Goal: Communication & Community: Share content

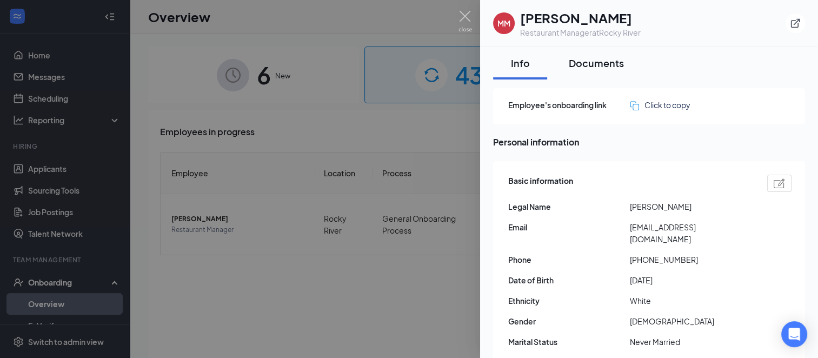
click at [604, 62] on div "Documents" at bounding box center [596, 63] width 55 height 14
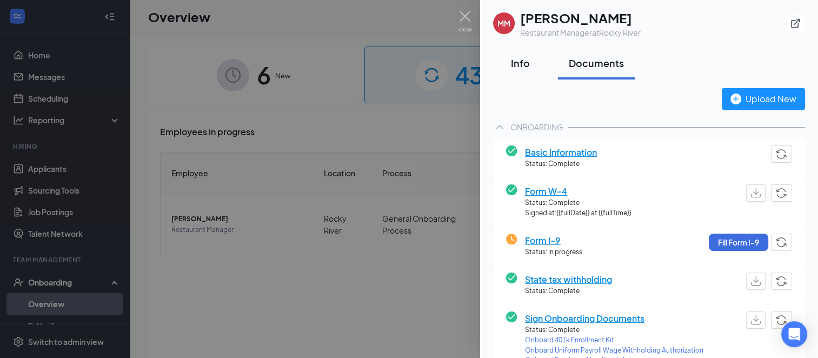
click at [514, 72] on button "Info" at bounding box center [520, 63] width 54 height 32
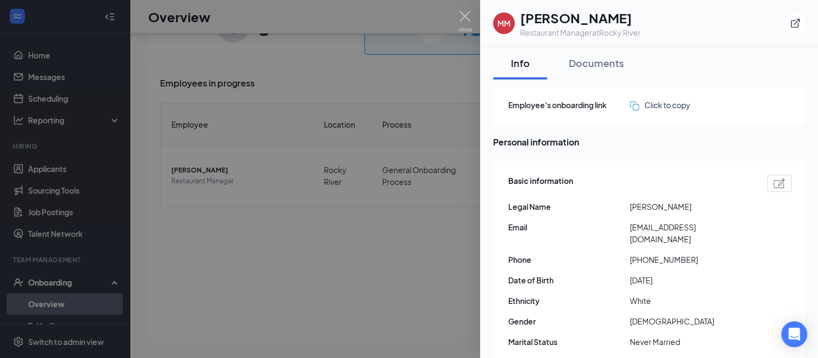
click at [307, 276] on div at bounding box center [409, 179] width 818 height 358
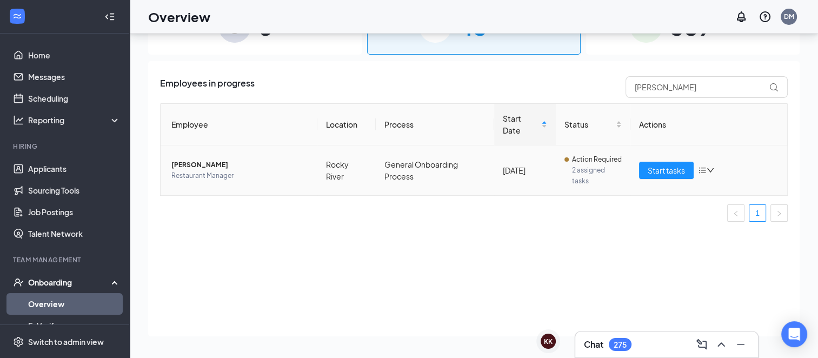
click at [703, 170] on icon "bars" at bounding box center [702, 170] width 9 height 9
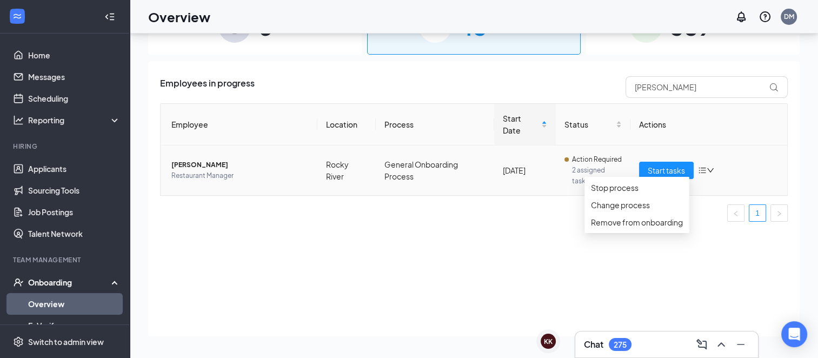
click at [703, 170] on icon "bars" at bounding box center [702, 170] width 9 height 9
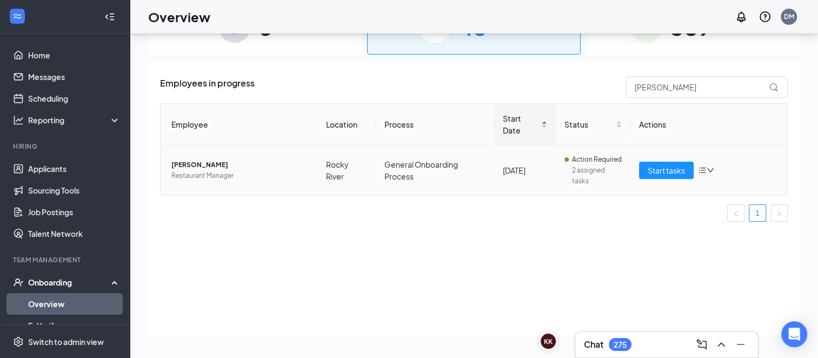
click at [208, 165] on span "[PERSON_NAME]" at bounding box center [239, 165] width 137 height 11
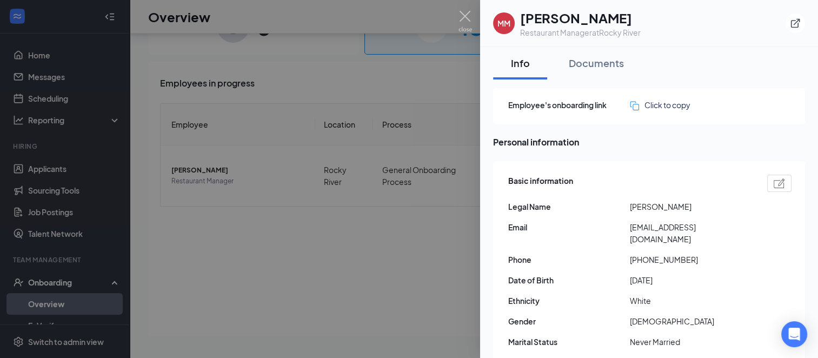
click at [340, 272] on div at bounding box center [409, 179] width 818 height 358
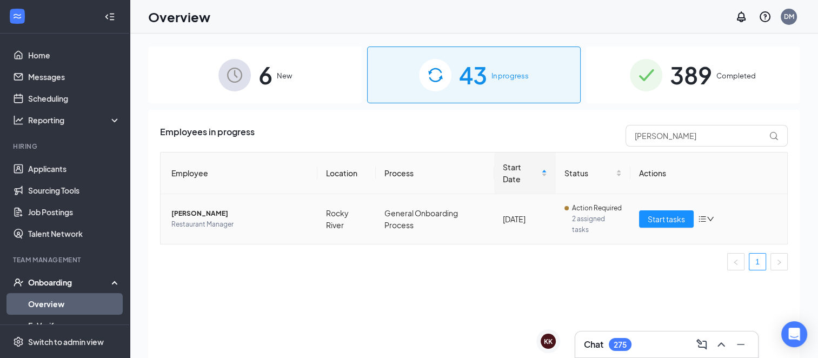
click at [199, 214] on span "[PERSON_NAME]" at bounding box center [239, 213] width 137 height 11
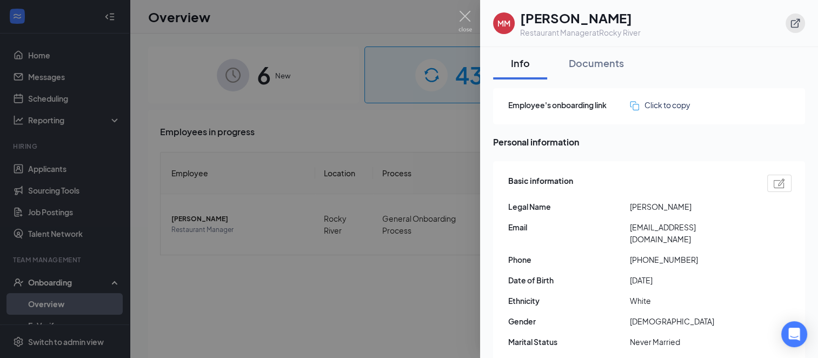
click at [797, 22] on icon "ExternalLink" at bounding box center [795, 23] width 11 height 11
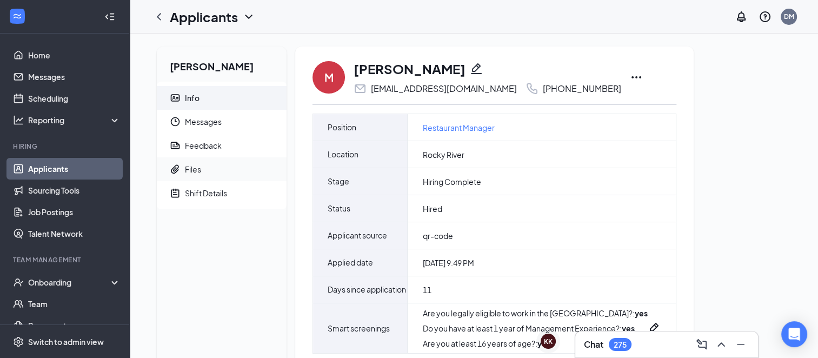
click at [193, 175] on span "Files" at bounding box center [231, 169] width 93 height 24
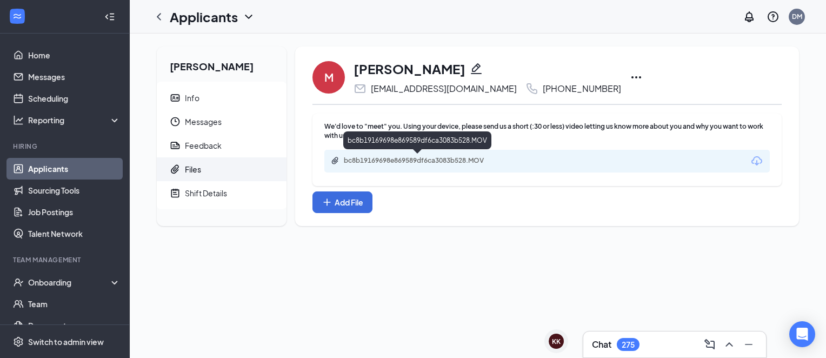
click at [435, 159] on div "bc8b19169698e869589df6ca3083b528.MOV" at bounding box center [419, 160] width 151 height 9
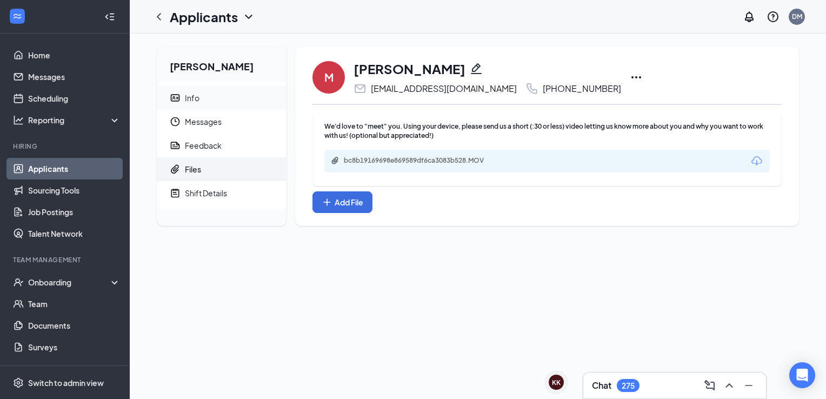
click at [199, 99] on span "Info" at bounding box center [231, 98] width 93 height 24
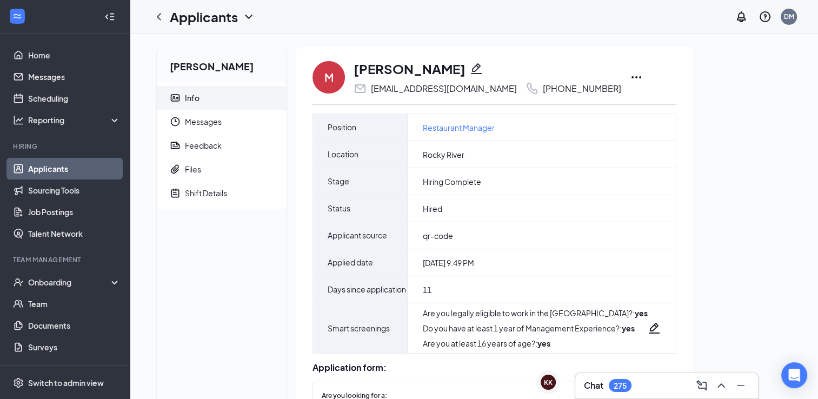
click at [630, 75] on icon "Ellipses" at bounding box center [636, 77] width 13 height 13
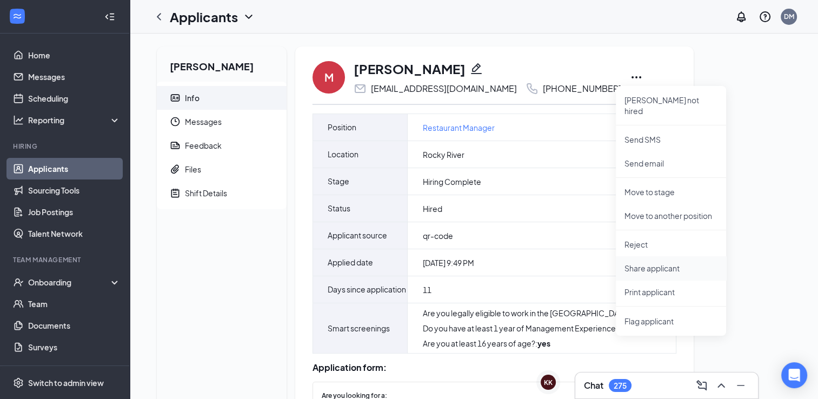
click at [661, 265] on li "Share applicant" at bounding box center [671, 268] width 110 height 24
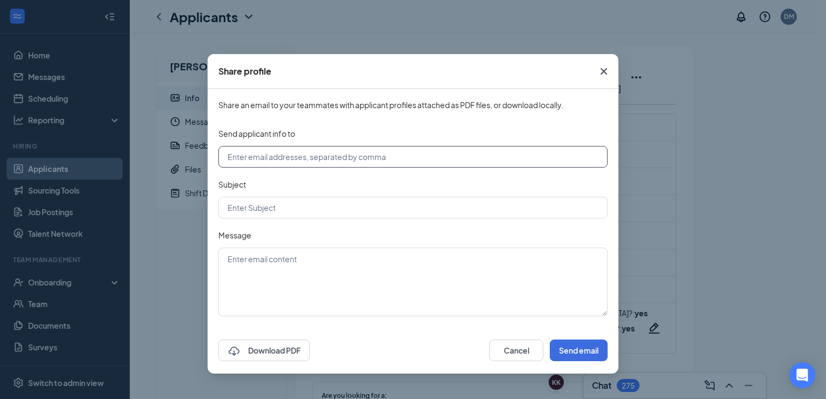
click at [474, 164] on input "text" at bounding box center [412, 157] width 389 height 22
click at [325, 154] on input "text" at bounding box center [412, 157] width 389 height 22
paste input "MSmith@ddcoastal.com"
type input "MSmith@ddcoastal.com"
click at [309, 213] on input "text" at bounding box center [412, 208] width 389 height 22
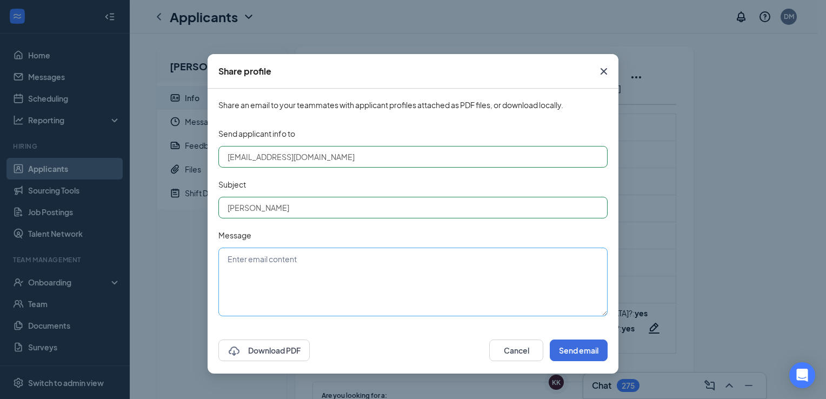
type input "[PERSON_NAME]"
click at [285, 275] on textarea at bounding box center [412, 282] width 389 height 69
drag, startPoint x: 416, startPoint y: 306, endPoint x: 558, endPoint y: 267, distance: 147.6
click at [558, 267] on textarea "Here is a copy of her application. If this does not work let me know and I will…" at bounding box center [412, 282] width 389 height 69
click at [544, 261] on textarea "Here is a copy of her application. If this does not work let me know and I will…" at bounding box center [412, 282] width 389 height 69
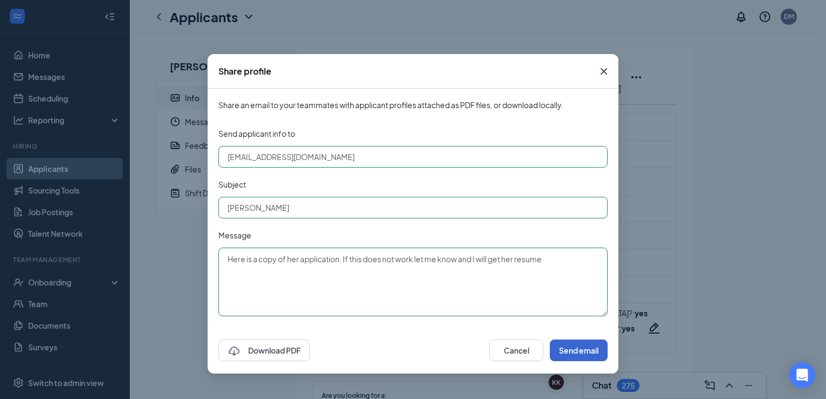
type textarea "Here is a copy of her application. If this does not work let me know and I will…"
click at [573, 353] on button "Send email" at bounding box center [579, 351] width 58 height 22
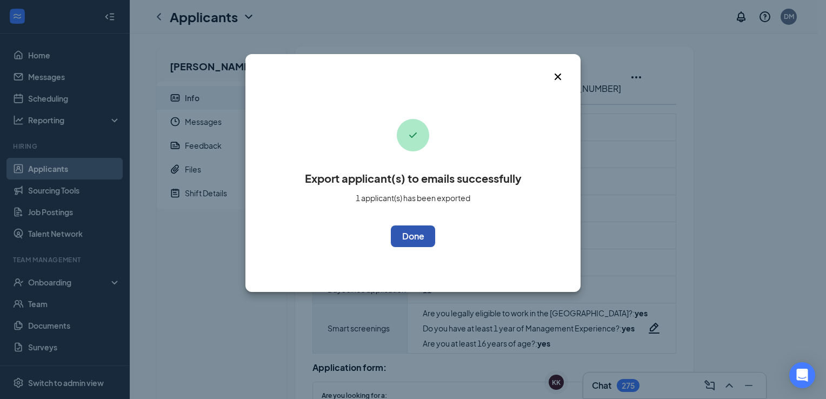
click at [414, 238] on button "OK" at bounding box center [413, 236] width 44 height 22
